Goal: Check status: Check status

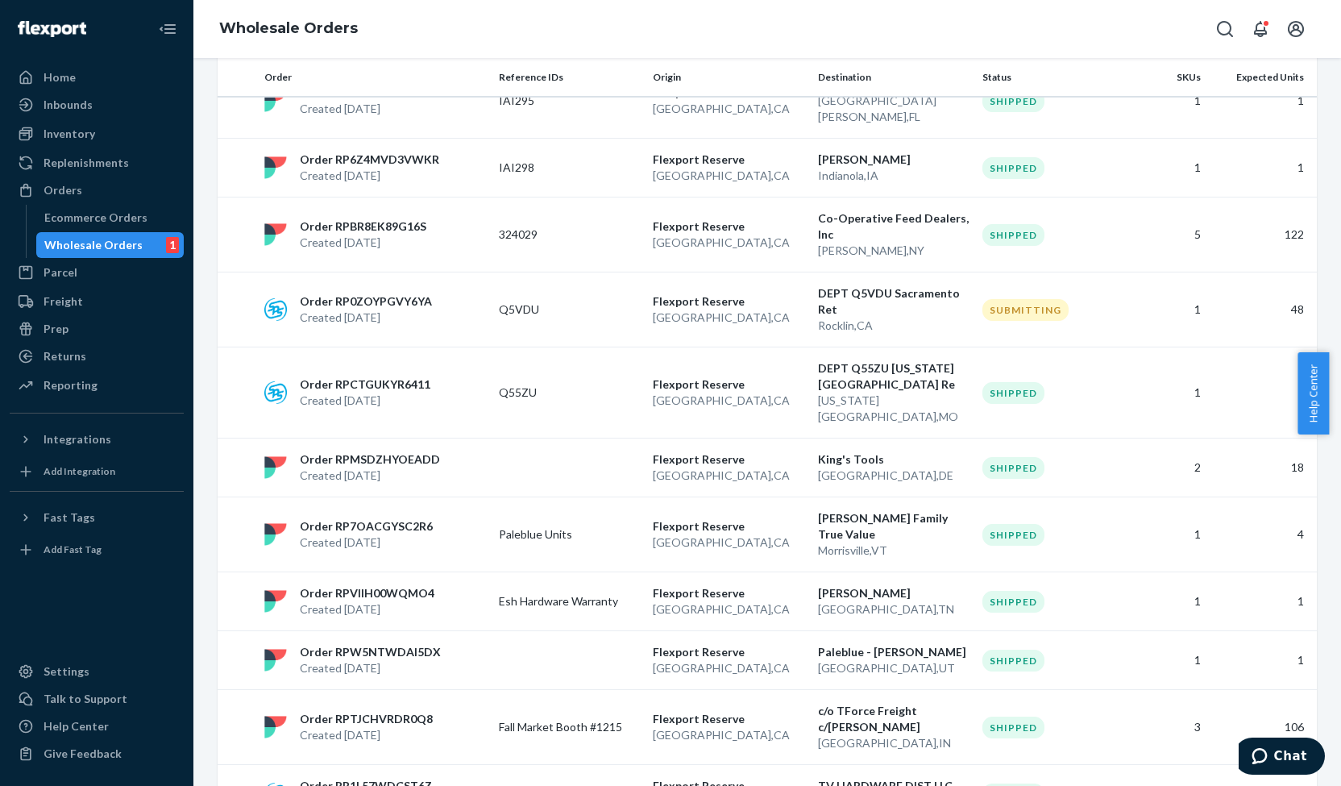
scroll to position [1117, 0]
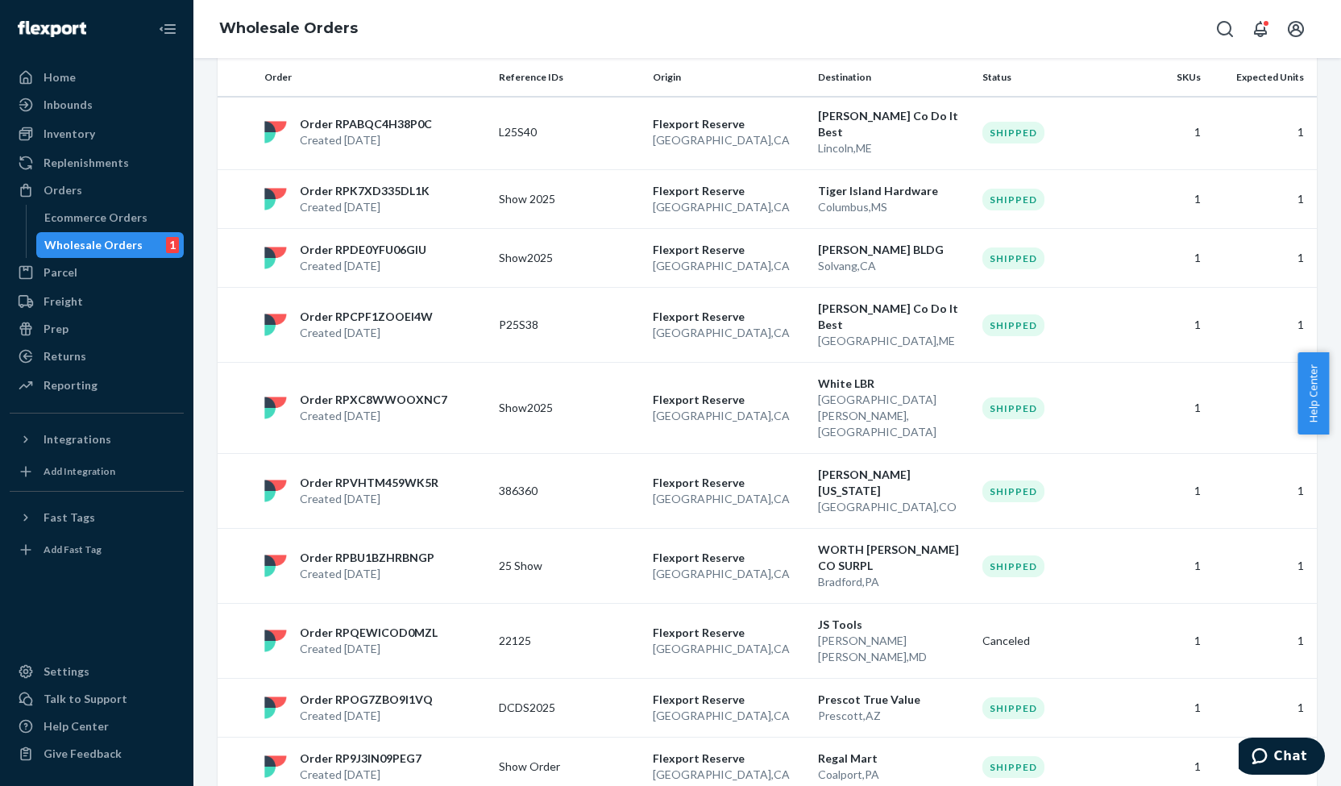
scroll to position [1101, 0]
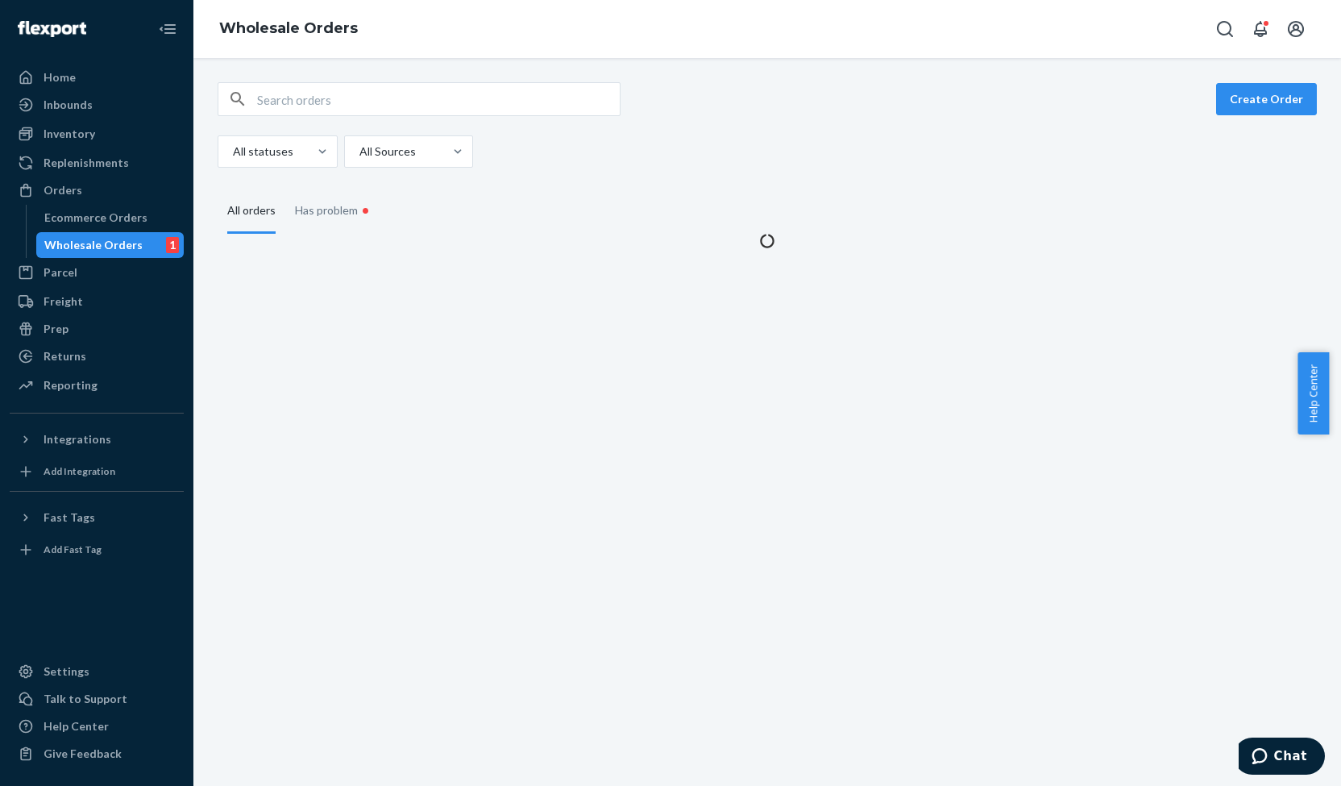
scroll to position [0, 0]
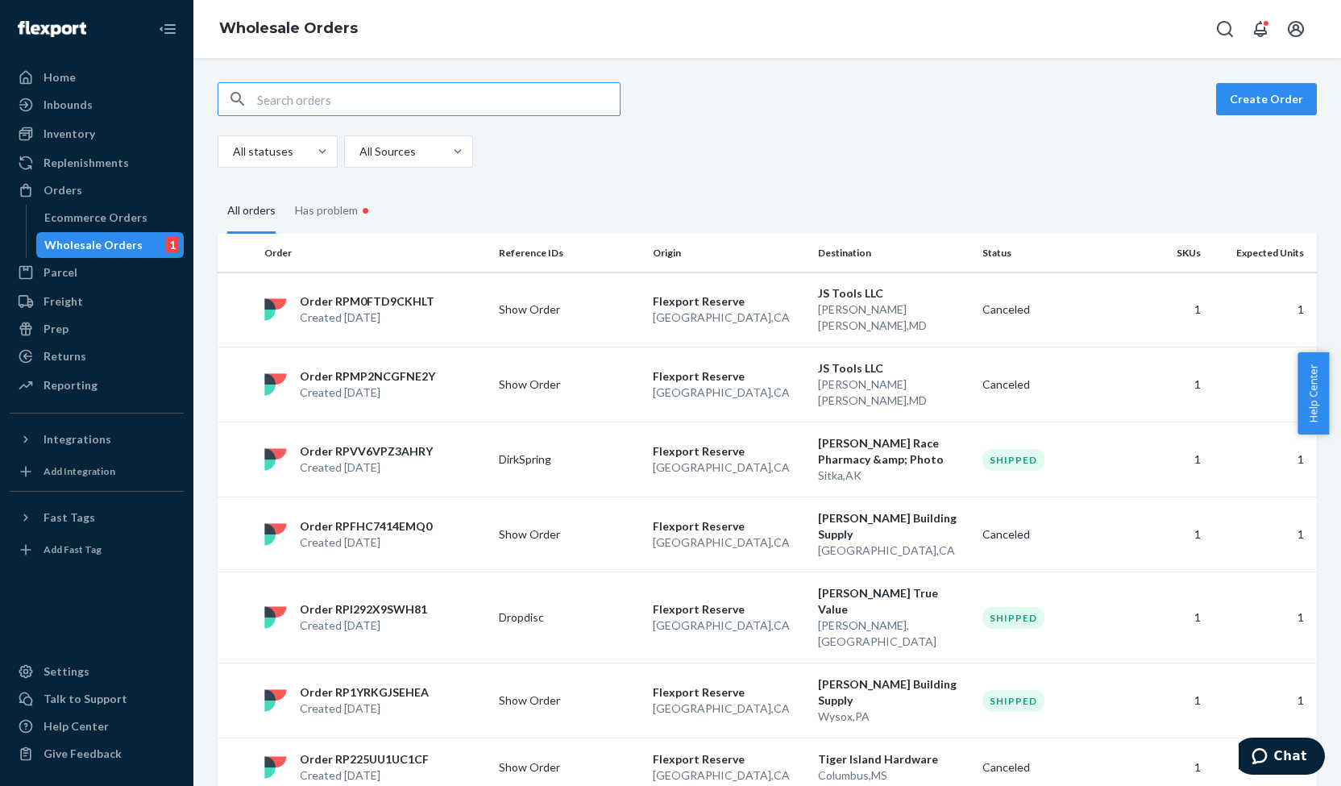
click at [451, 99] on input "text" at bounding box center [438, 99] width 363 height 32
paste input "TPXCE"
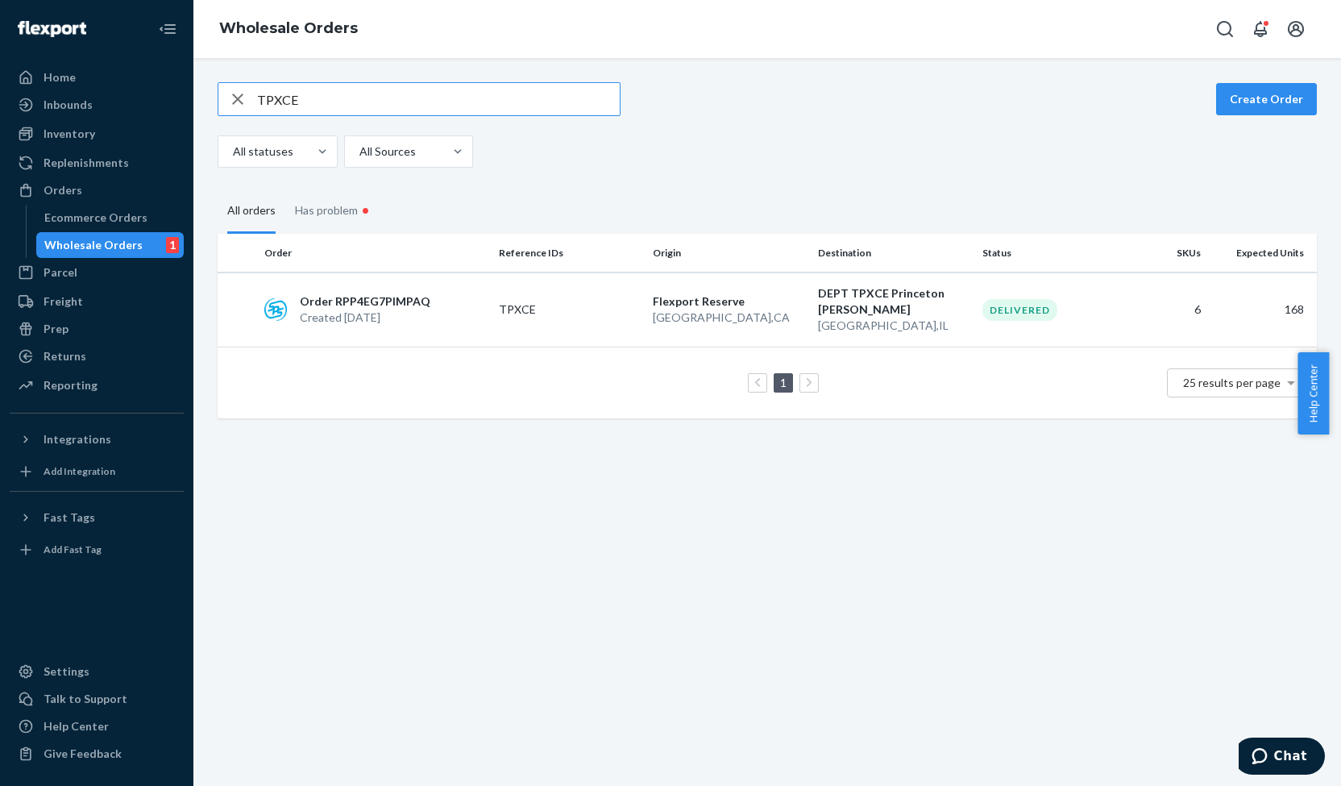
type input "TPXCE"
click at [106, 238] on div "Wholesale Orders" at bounding box center [93, 245] width 98 height 16
click at [233, 98] on icon "button" at bounding box center [237, 99] width 19 height 32
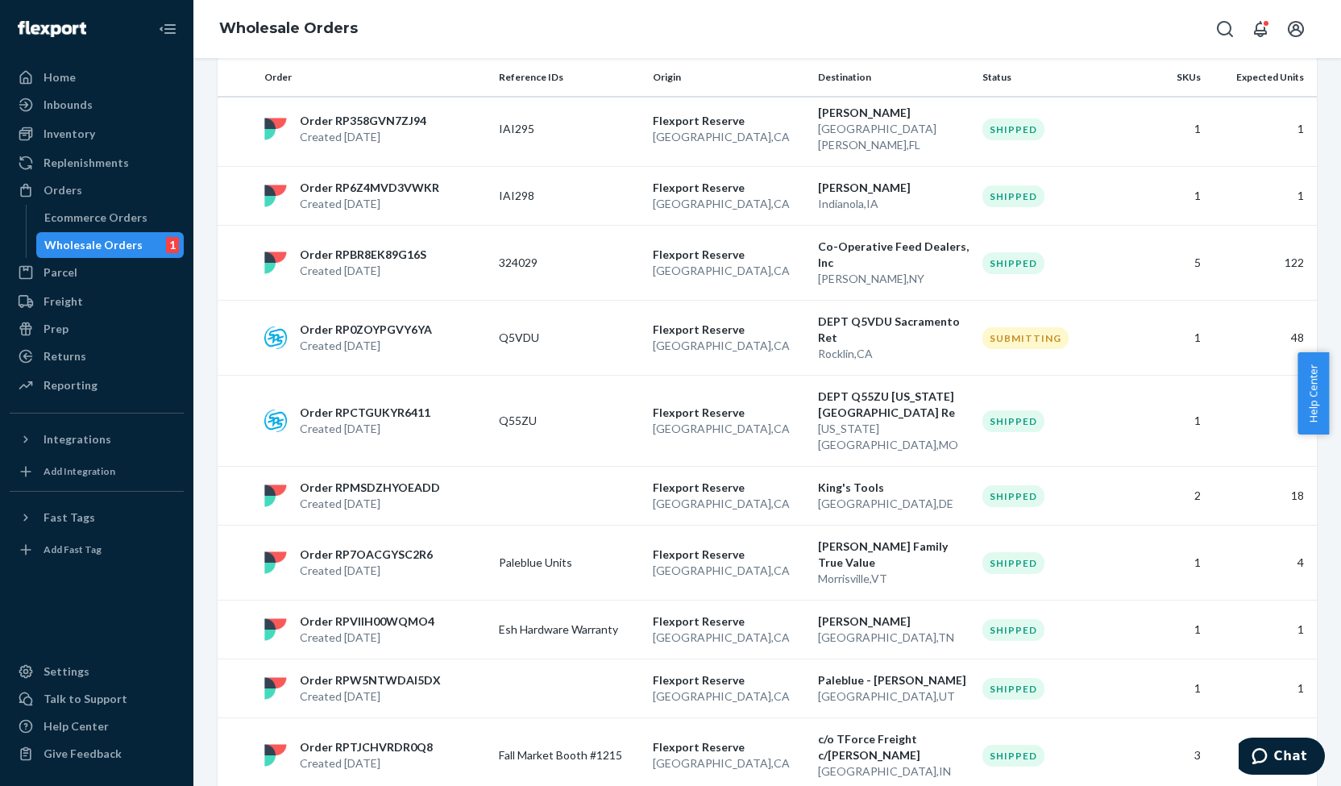
scroll to position [877, 0]
click at [833, 730] on p "c/o TForce Freight c/[PERSON_NAME]" at bounding box center [894, 746] width 152 height 32
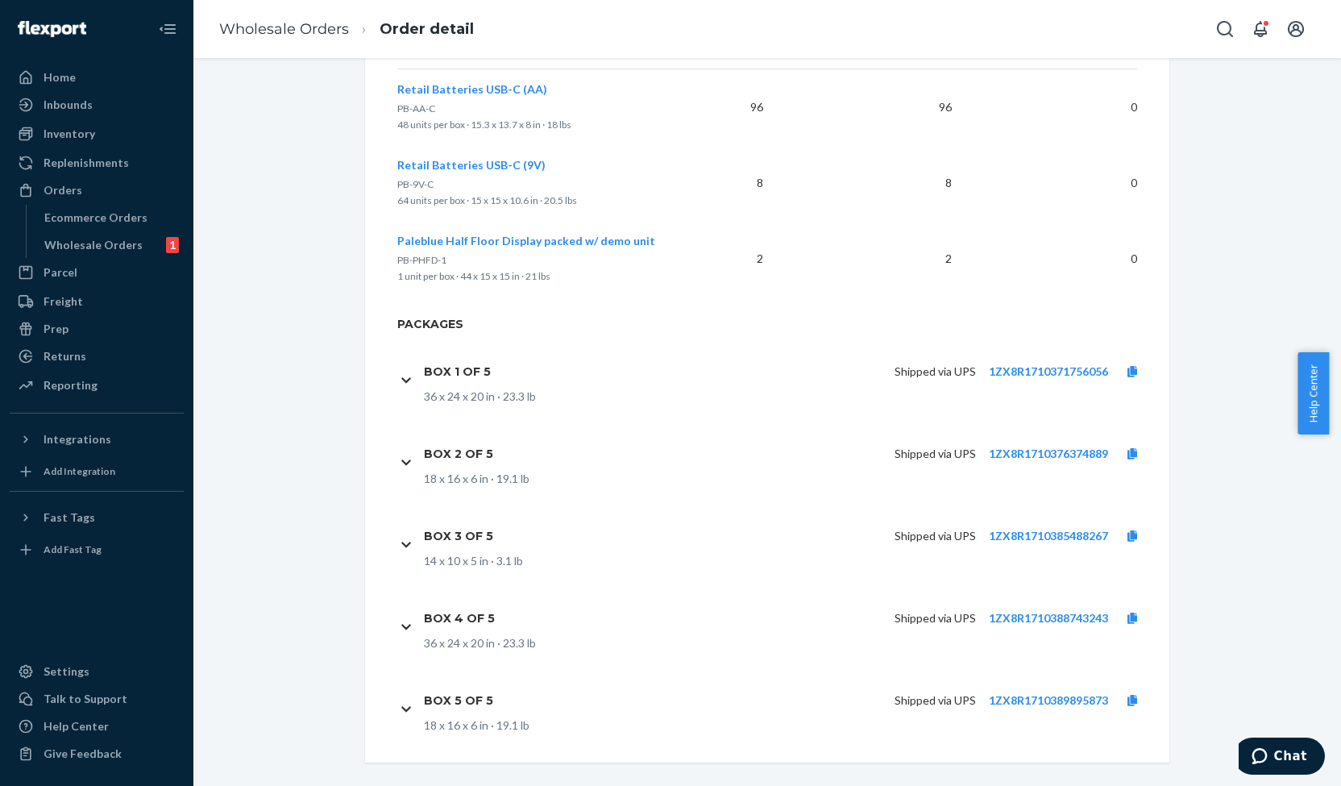
scroll to position [551, 0]
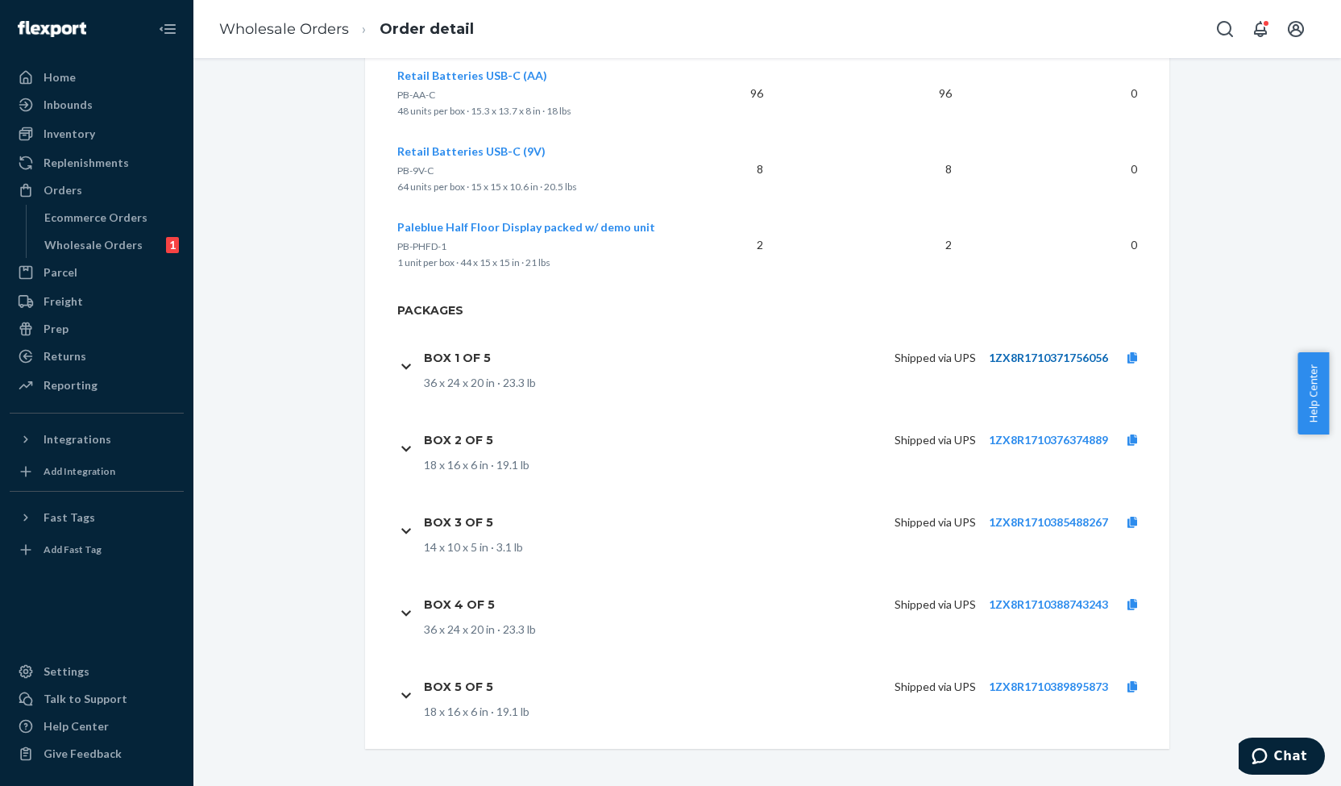
click at [1022, 352] on link "1ZX8R1710371756056" at bounding box center [1048, 358] width 119 height 14
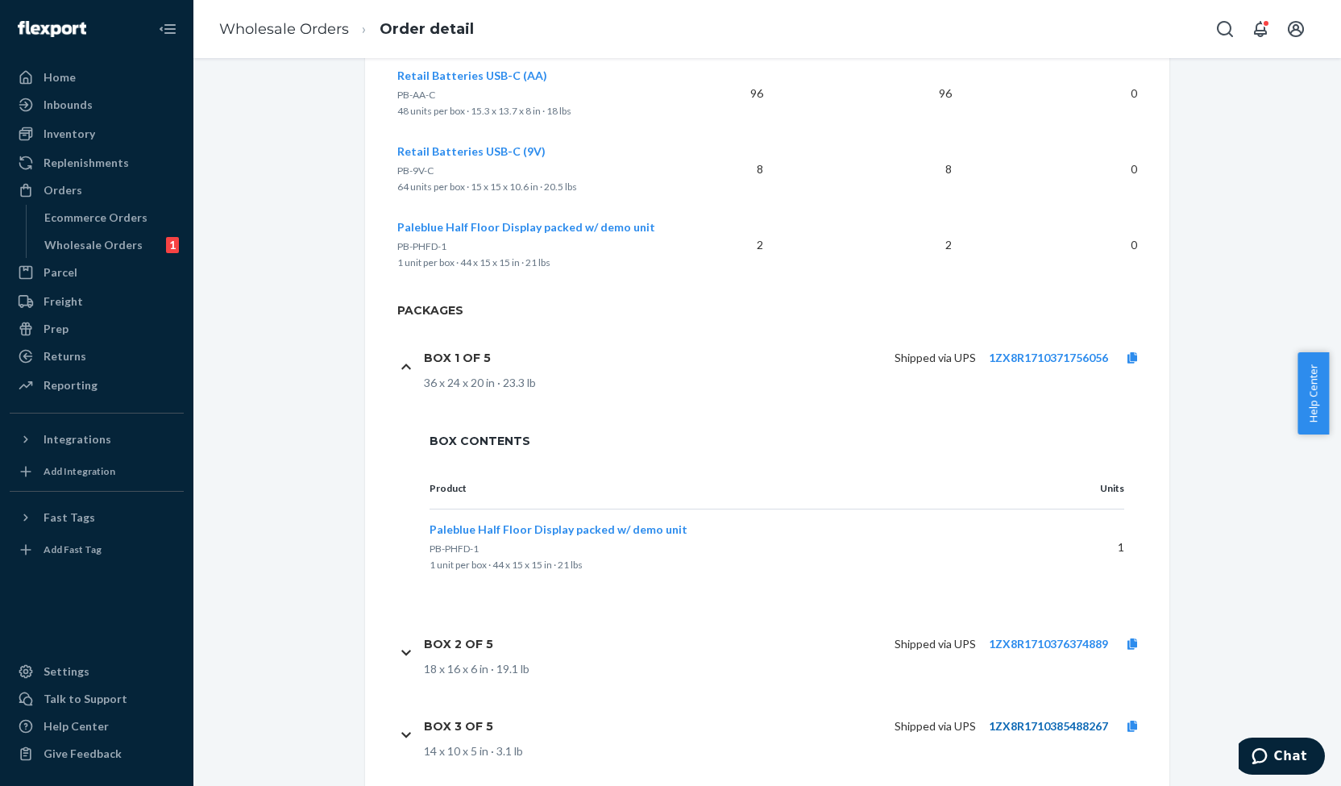
click at [1024, 722] on link "1ZX8R1710385488267" at bounding box center [1048, 726] width 119 height 14
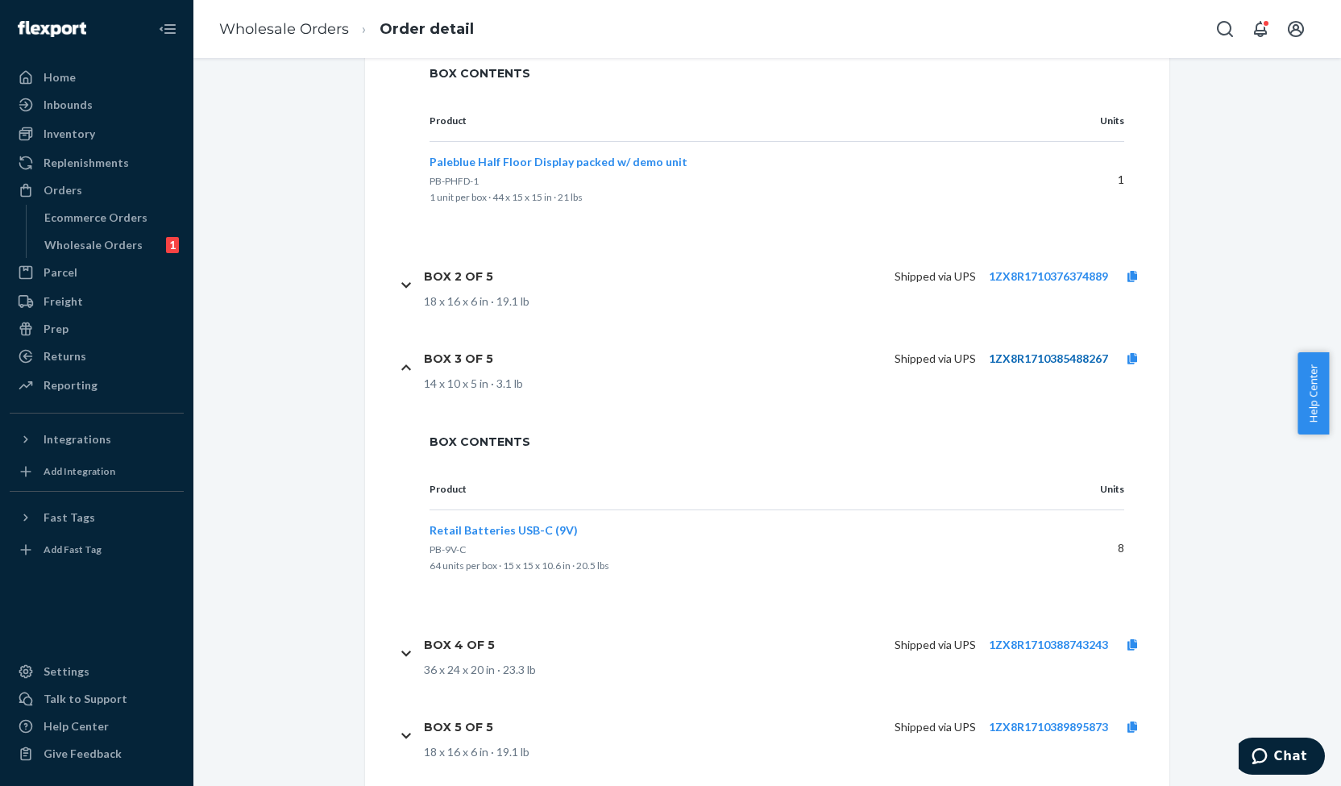
scroll to position [959, 0]
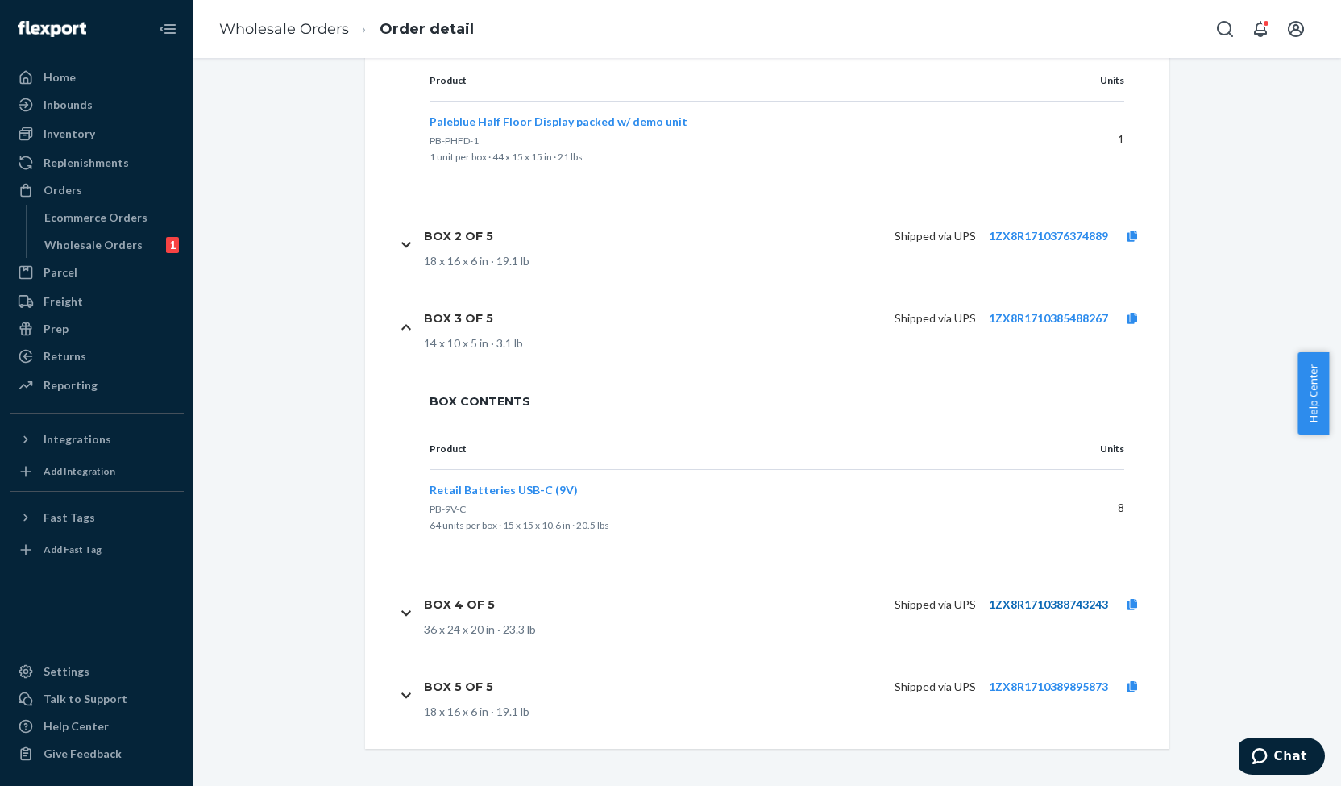
click at [1016, 601] on link "1ZX8R1710388743243" at bounding box center [1048, 604] width 119 height 14
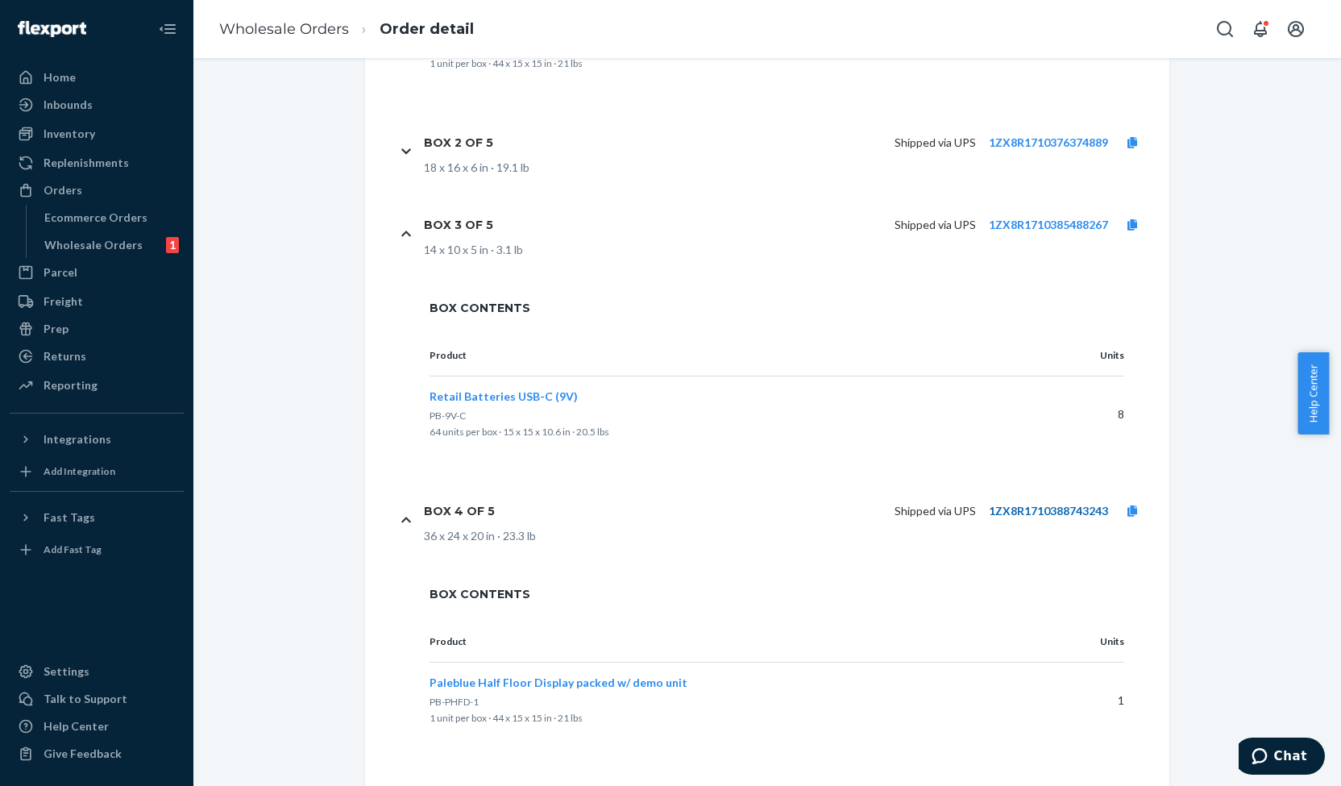
scroll to position [1162, 0]
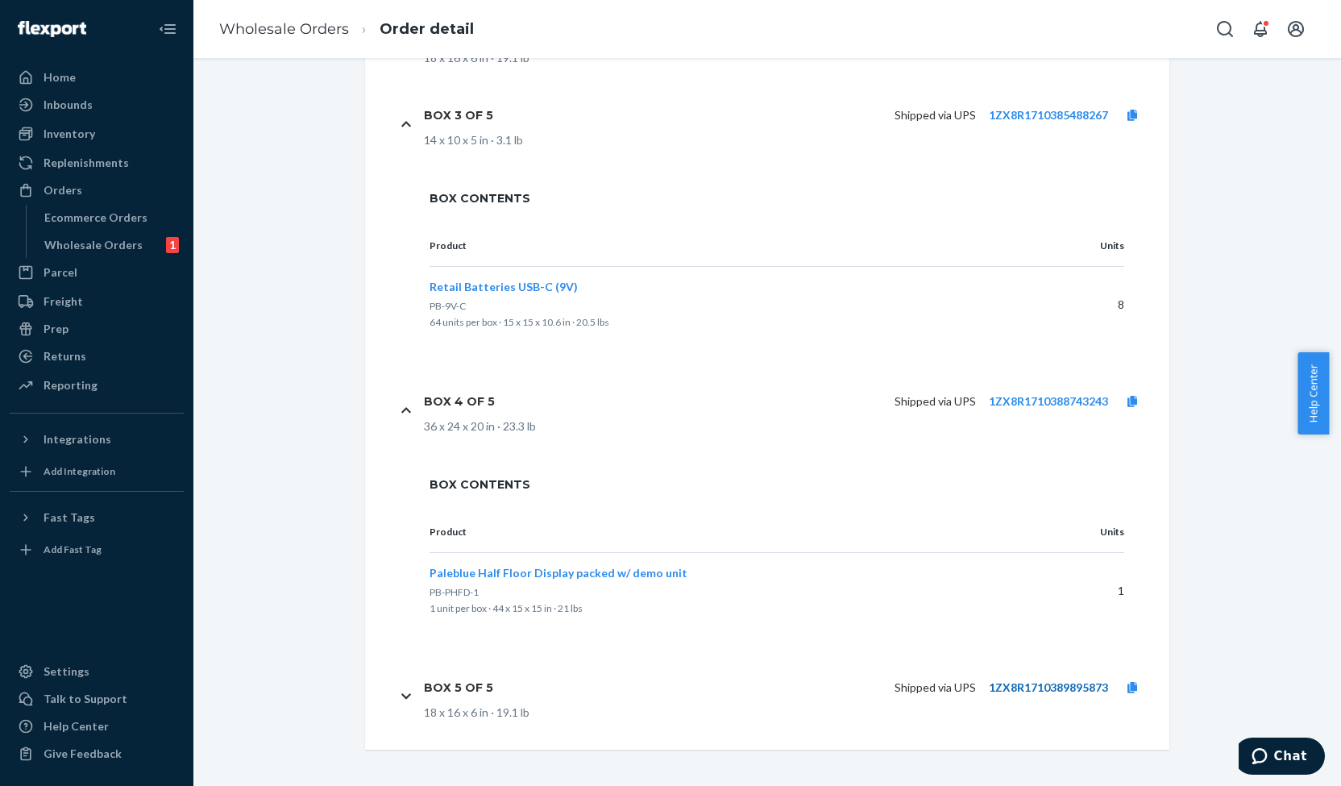
click at [1028, 683] on link "1ZX8R1710389895873" at bounding box center [1048, 687] width 119 height 14
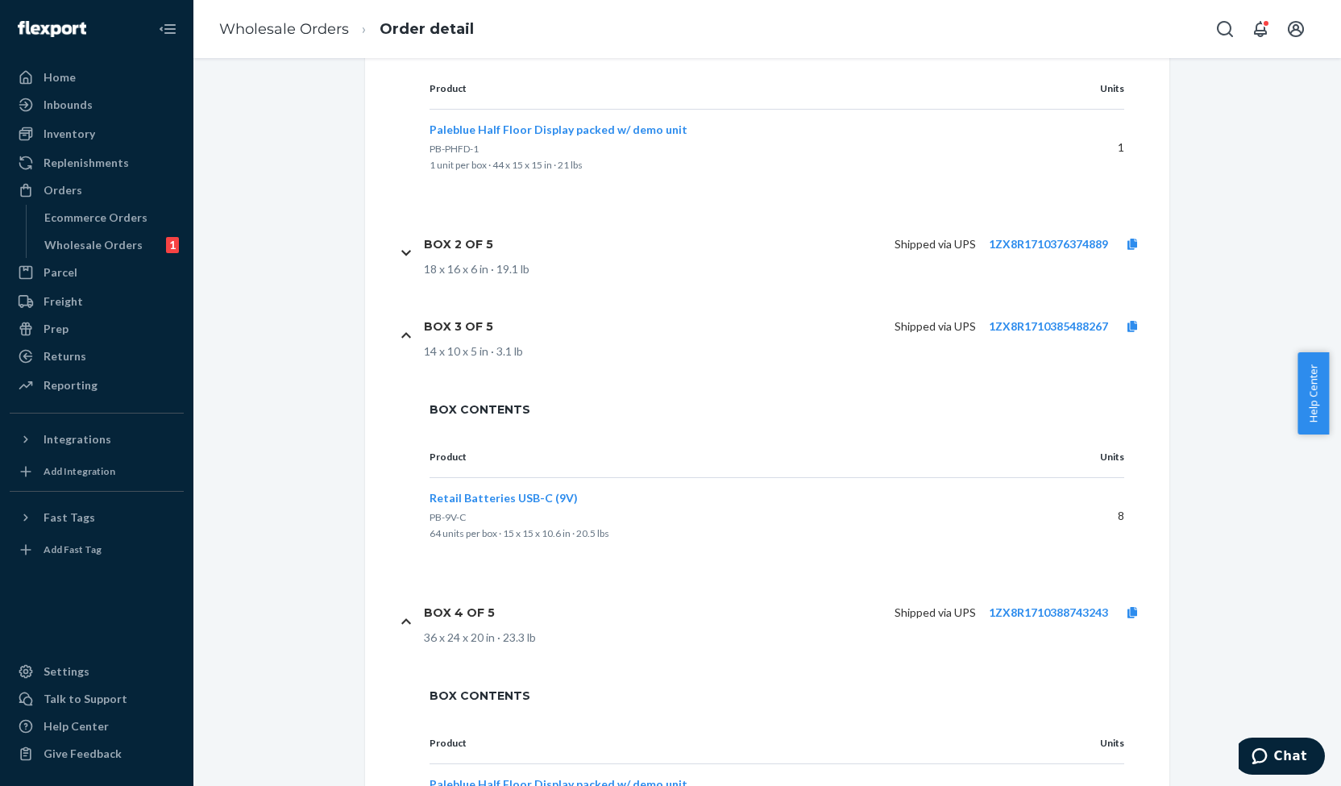
scroll to position [950, 0]
click at [1021, 244] on link "1ZX8R1710376374889" at bounding box center [1048, 245] width 119 height 14
